Goal: Task Accomplishment & Management: Complete application form

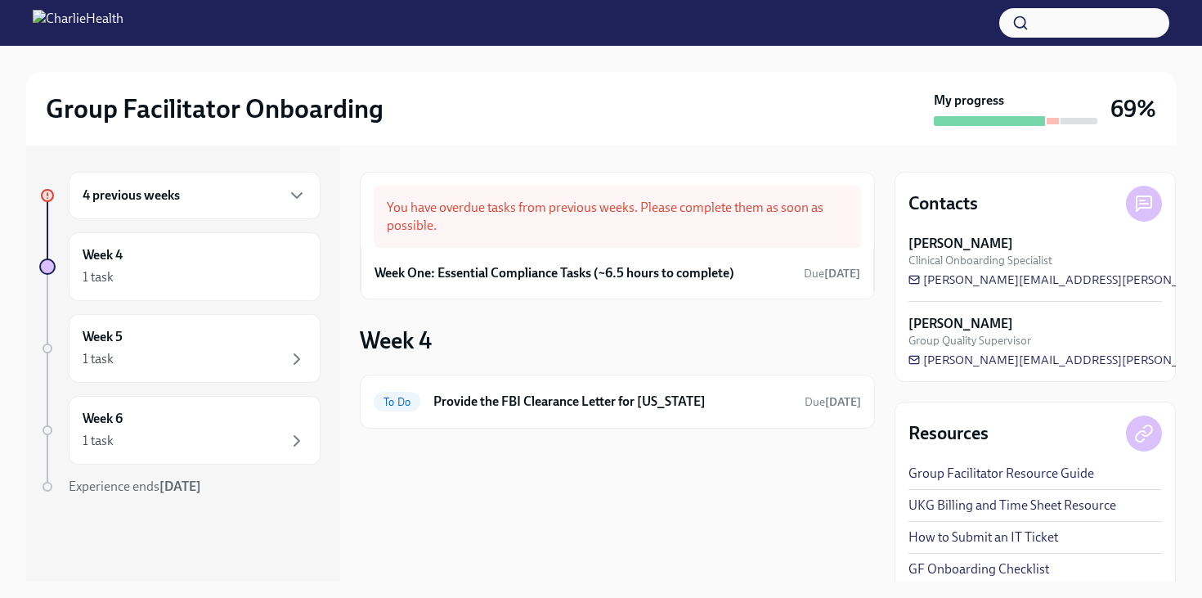
click at [576, 223] on div "You have overdue tasks from previous weeks. Please complete them as soon as pos…" at bounding box center [617, 217] width 487 height 62
click at [655, 270] on h6 "Week One: Essential Compliance Tasks (~6.5 hours to complete)" at bounding box center [554, 273] width 360 height 18
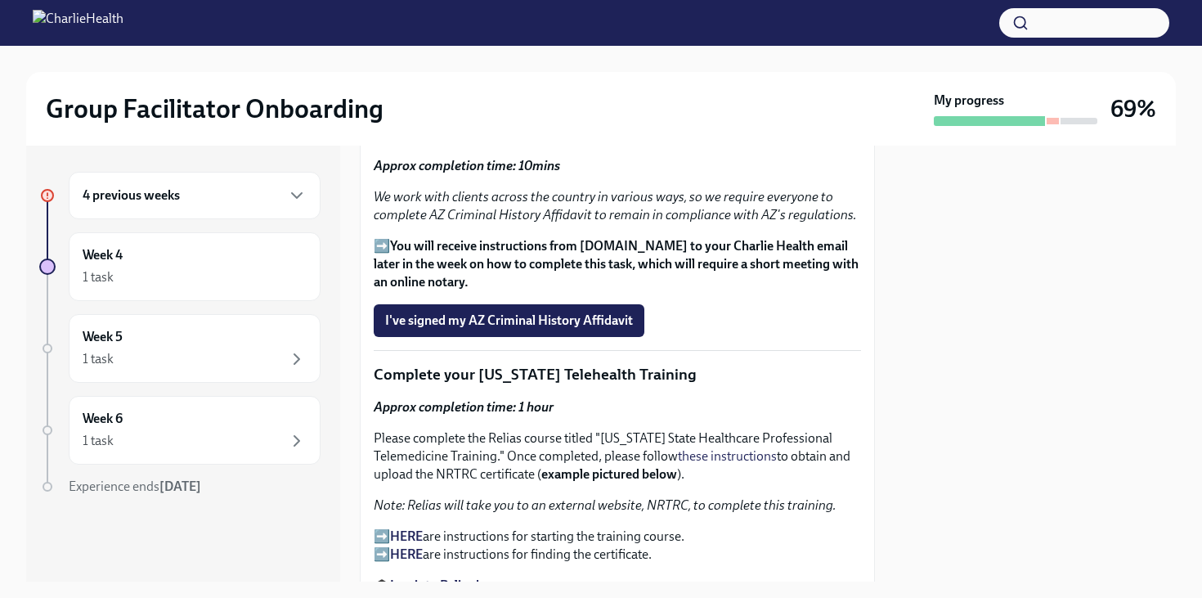
scroll to position [2172, 0]
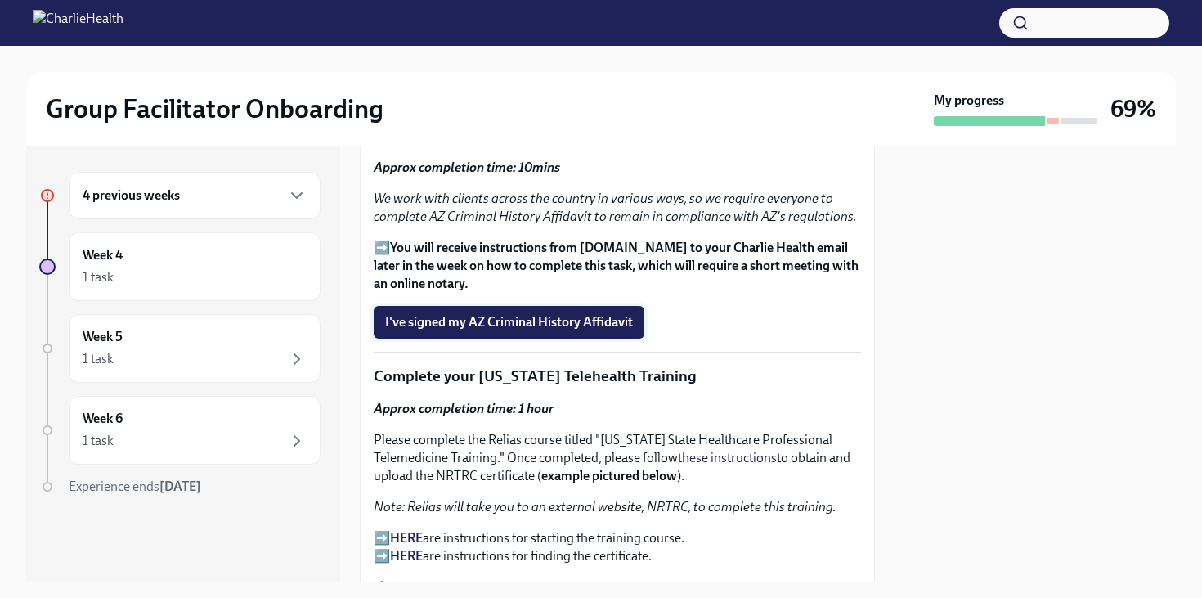
click at [584, 314] on span "I've signed my AZ Criminal History Affidavit" at bounding box center [509, 322] width 248 height 16
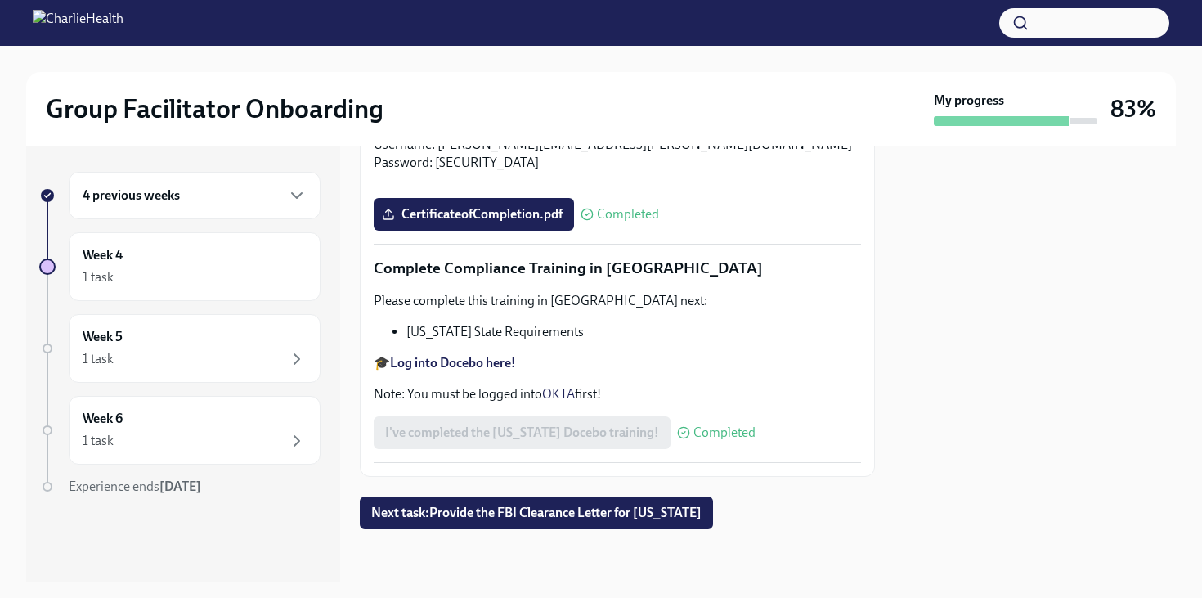
scroll to position [3620, 0]
click at [270, 279] on div "1 task" at bounding box center [195, 277] width 224 height 20
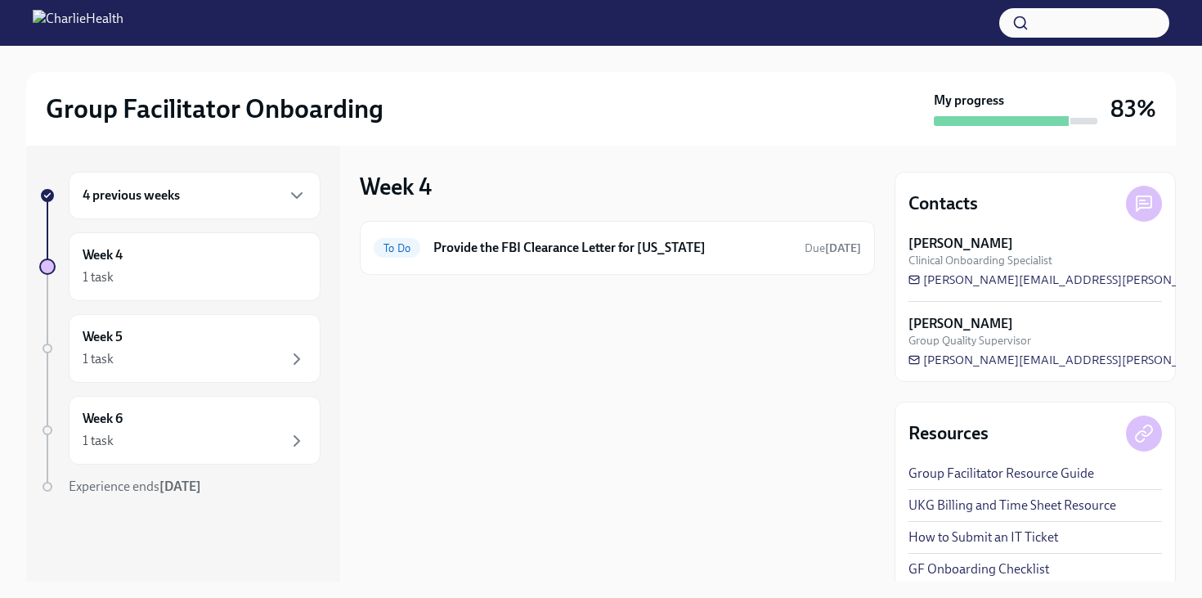
click at [201, 195] on div "4 previous weeks" at bounding box center [195, 196] width 224 height 20
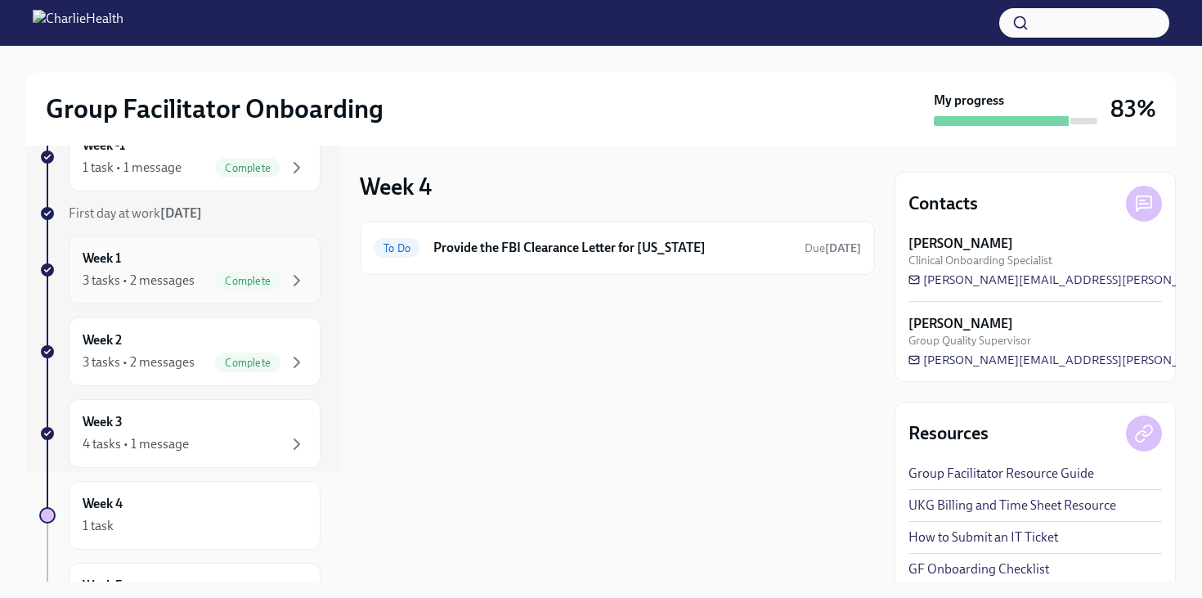
scroll to position [110, 0]
click at [139, 447] on div "4 tasks • 1 message" at bounding box center [136, 443] width 106 height 18
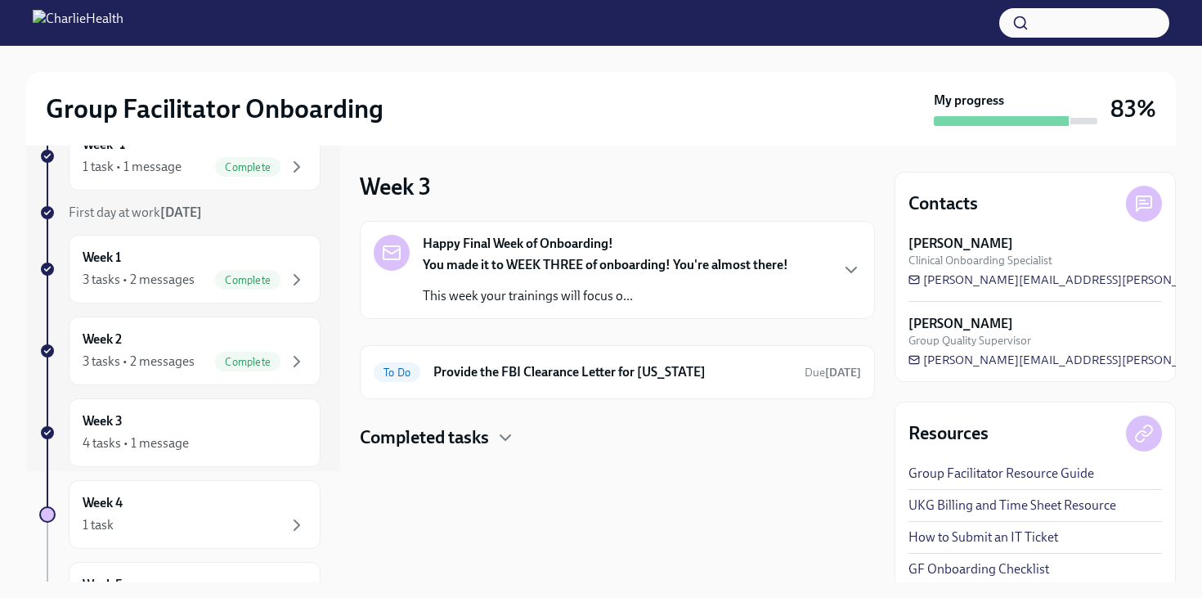
click at [572, 272] on p "You made it to WEEK THREE of onboarding! You're almost there!" at bounding box center [605, 265] width 365 height 18
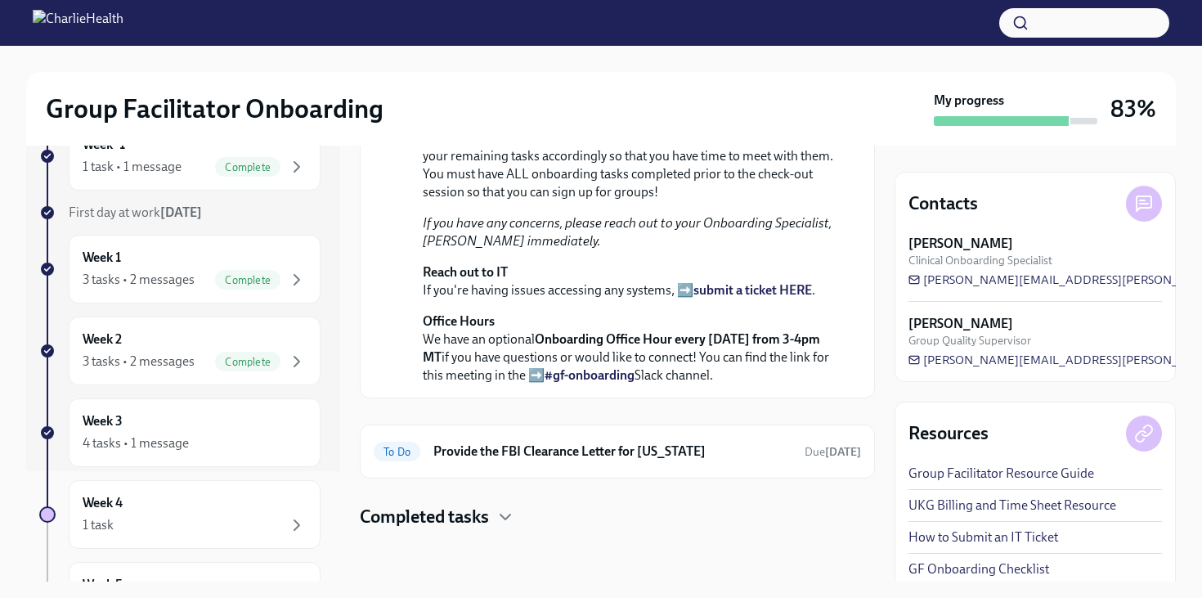
scroll to position [537, 0]
click at [445, 509] on h4 "Completed tasks" at bounding box center [424, 516] width 129 height 25
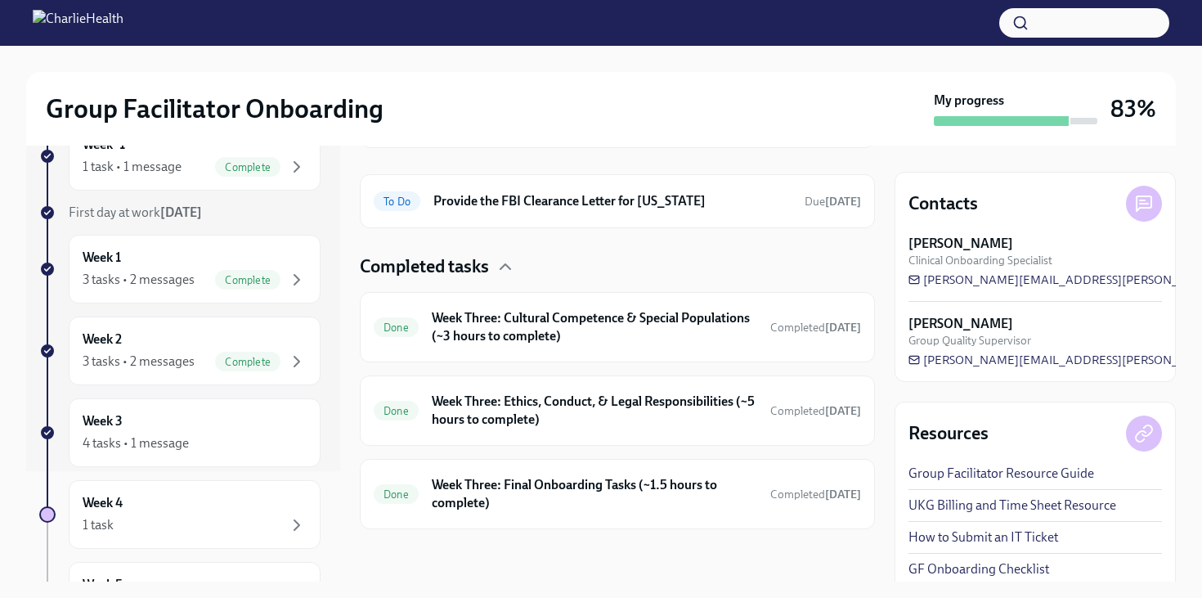
scroll to position [787, 0]
click at [503, 495] on h6 "Week Three: Final Onboarding Tasks (~1.5 hours to complete)" at bounding box center [594, 494] width 325 height 36
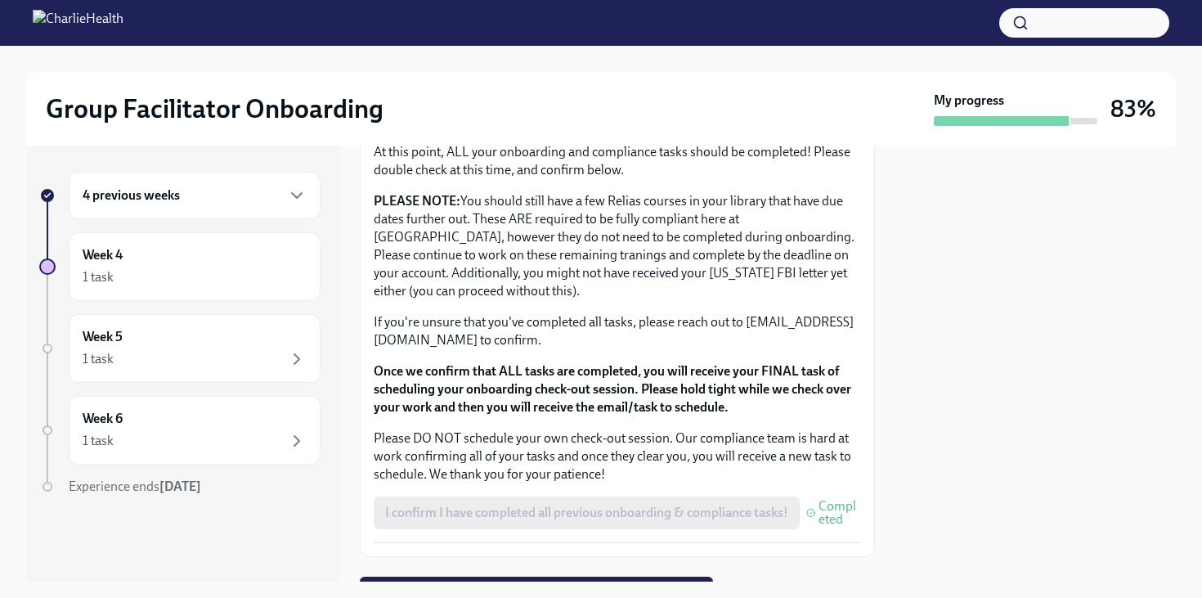
scroll to position [1352, 0]
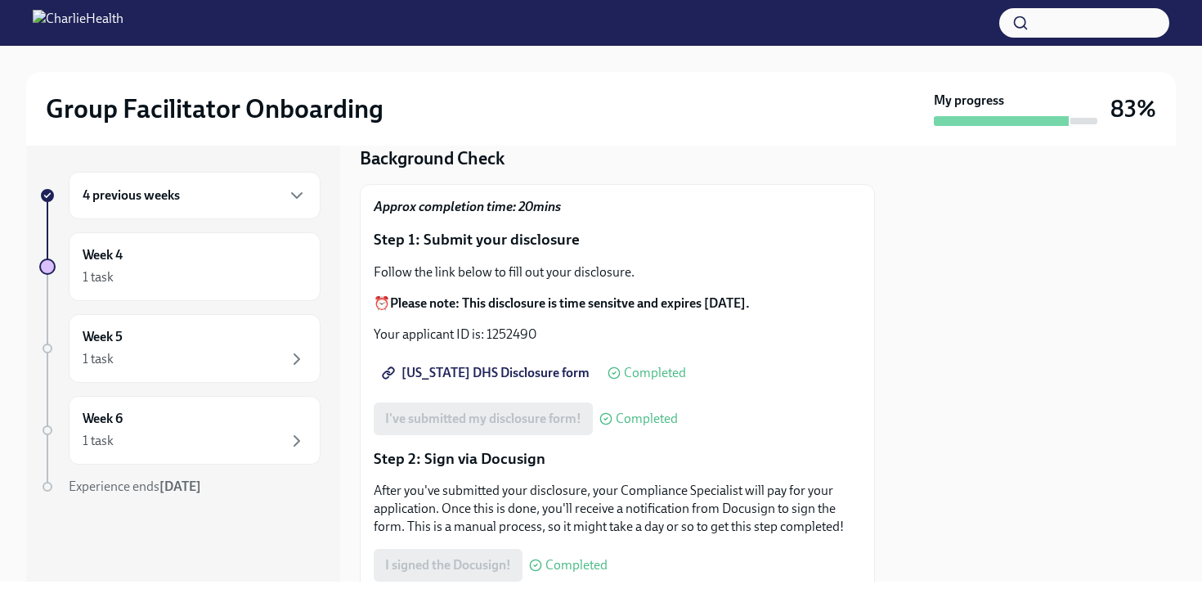
scroll to position [110, 0]
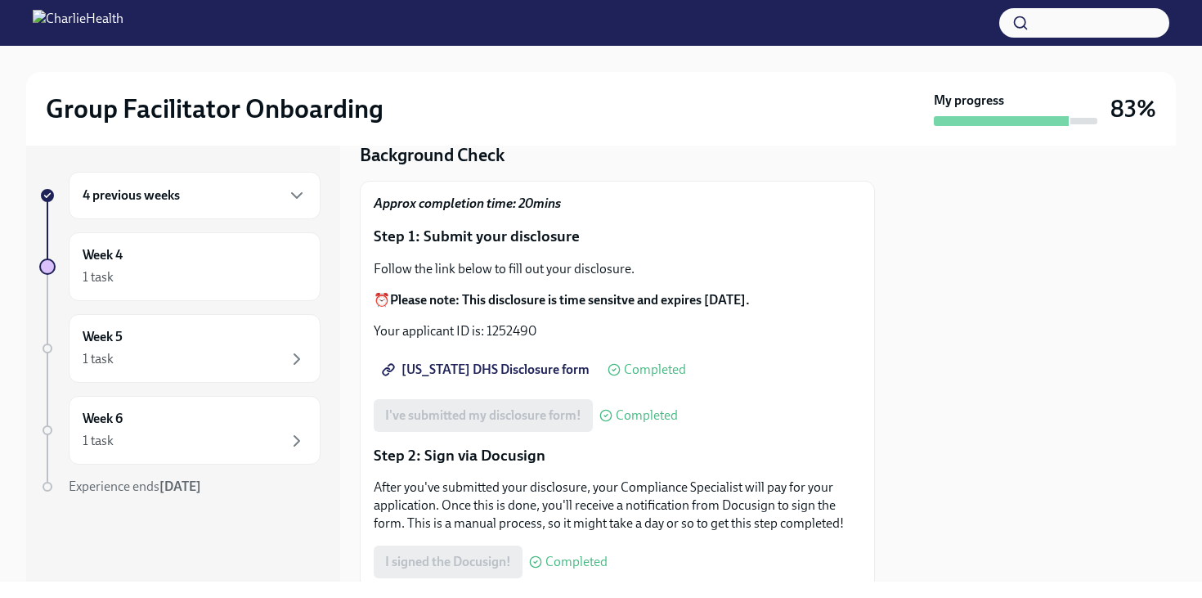
click at [444, 361] on span "[US_STATE] DHS Disclosure form" at bounding box center [487, 369] width 204 height 16
click at [488, 322] on p "Your applicant ID is: 1252490" at bounding box center [617, 331] width 487 height 18
drag, startPoint x: 488, startPoint y: 308, endPoint x: 533, endPoint y: 307, distance: 45.0
click at [533, 322] on p "Your applicant ID is: 1252490" at bounding box center [617, 331] width 487 height 18
copy p "1252490"
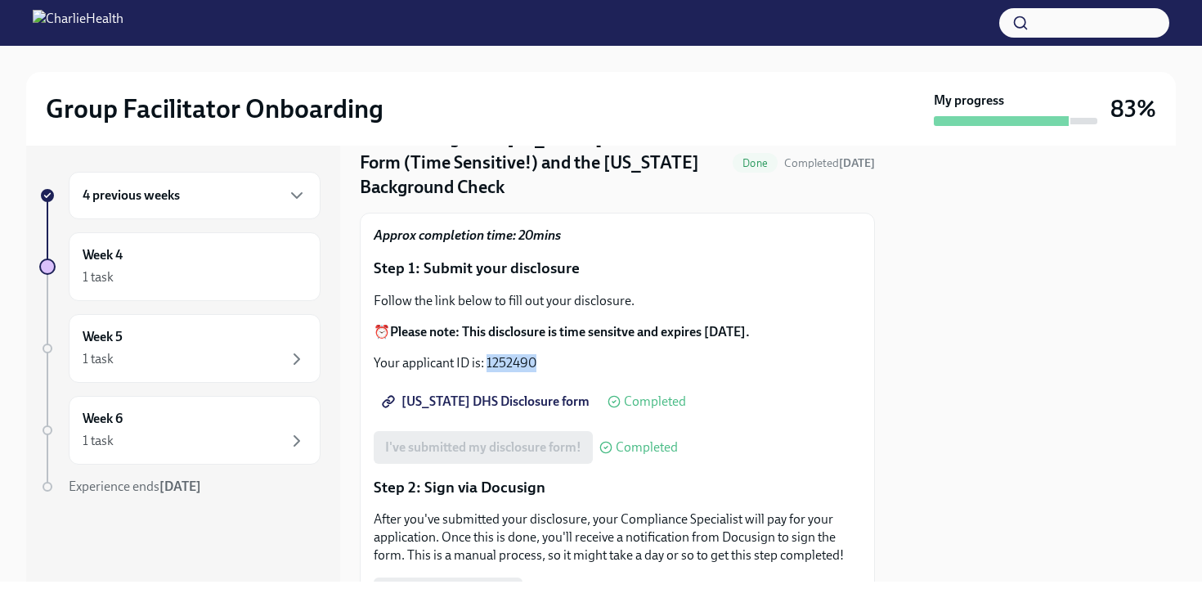
scroll to position [112, 0]
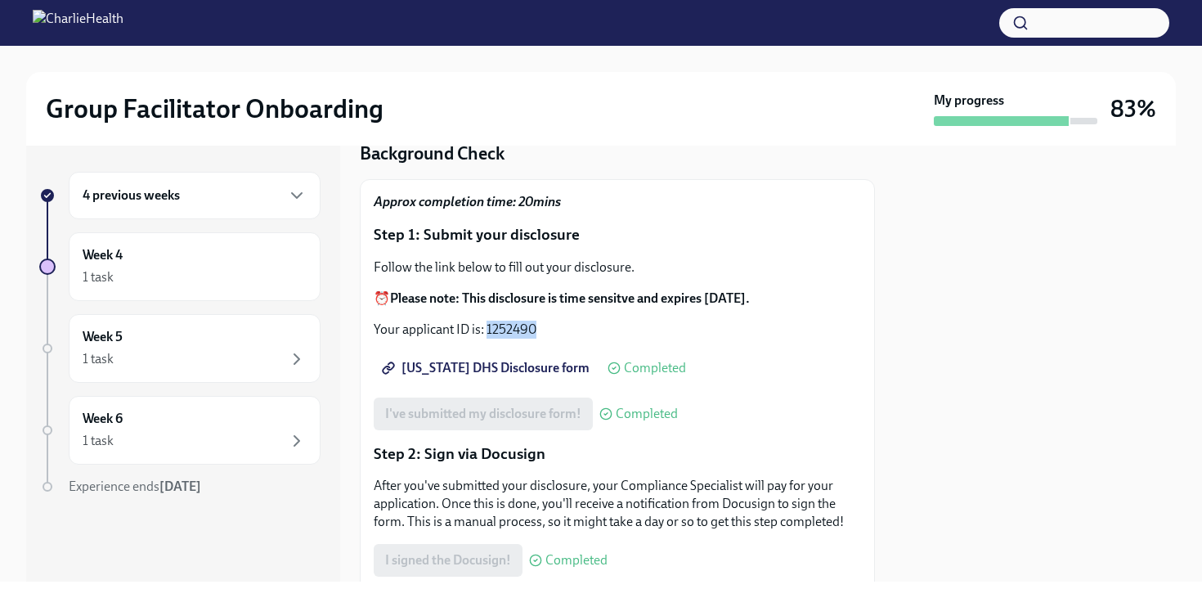
click at [689, 317] on div "Approx completion time: 20mins Step 1: Submit your disclosure Follow the link b…" at bounding box center [617, 599] width 487 height 813
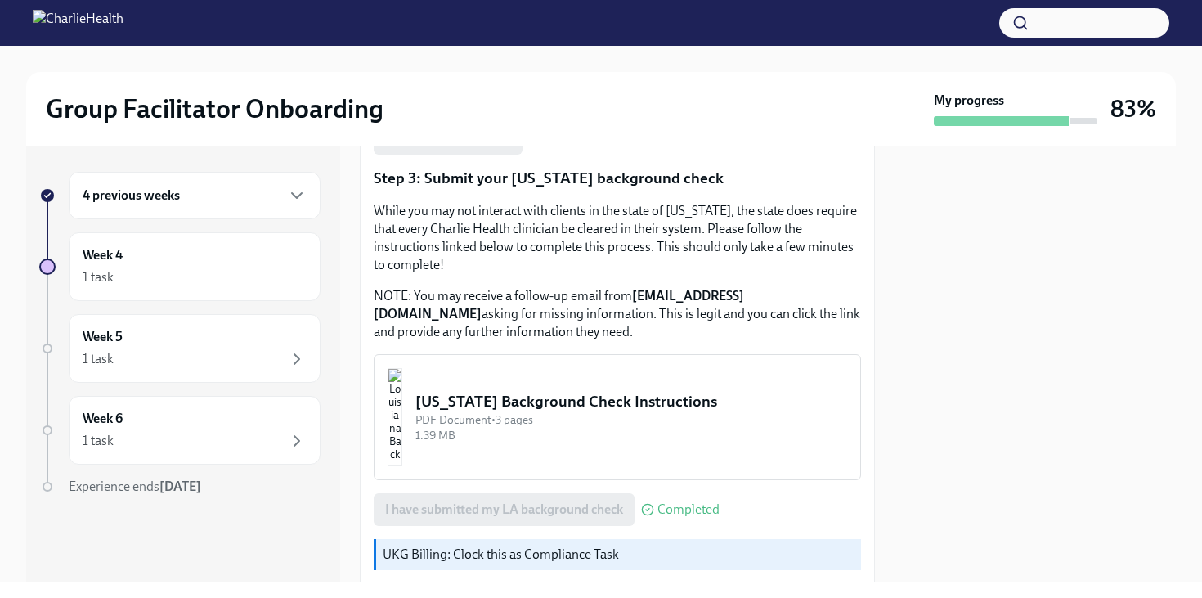
scroll to position [536, 0]
